Goal: Transaction & Acquisition: Purchase product/service

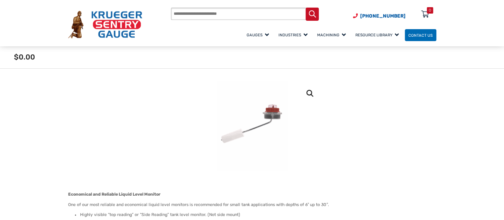
scroll to position [64, 0]
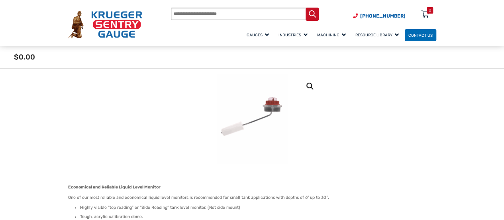
click at [265, 106] on img at bounding box center [252, 119] width 72 height 90
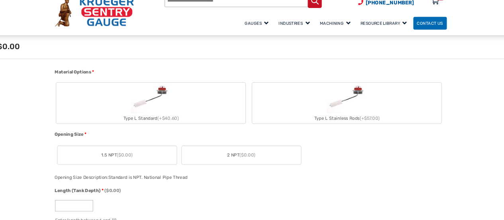
scroll to position [256, 0]
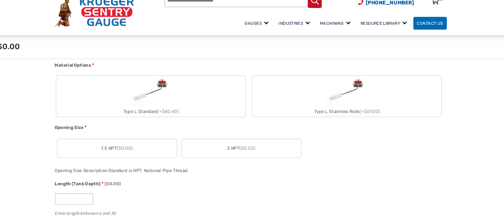
click at [237, 153] on span "2 NPT ($0.00)" at bounding box center [243, 152] width 27 height 6
